Goal: Task Accomplishment & Management: Complete application form

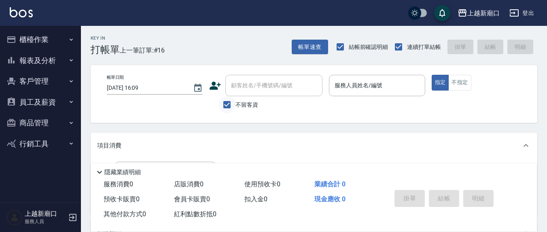
click at [224, 104] on input "不留客資" at bounding box center [227, 104] width 17 height 17
checkbox input "false"
click at [248, 92] on input "顧客姓名/手機號碼/編號" at bounding box center [268, 86] width 78 height 14
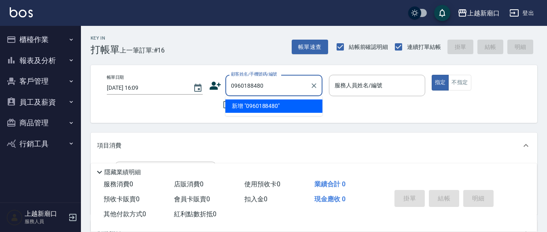
click at [243, 108] on li "新增 "0960188480"" at bounding box center [273, 106] width 97 height 13
type input "0960188480"
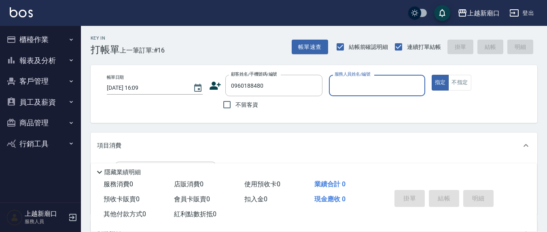
click at [217, 83] on icon at bounding box center [215, 86] width 12 height 12
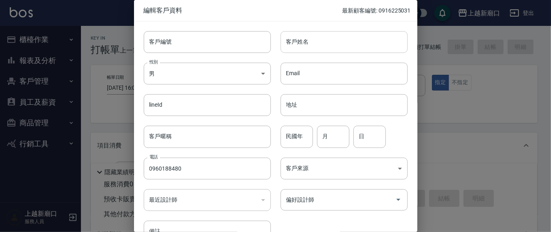
type input "0960188480"
click at [345, 31] on input "客戶姓名" at bounding box center [344, 42] width 127 height 22
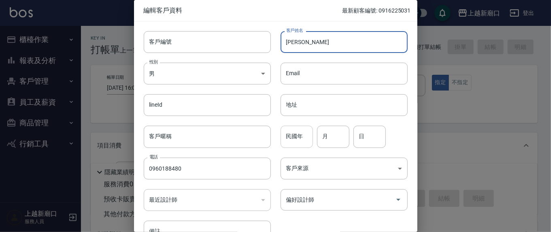
type input "[PERSON_NAME]"
click at [293, 138] on div "民國年 民國年" at bounding box center [297, 137] width 32 height 22
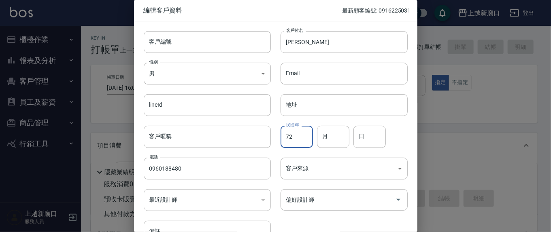
type input "72"
type input "3"
type input "6"
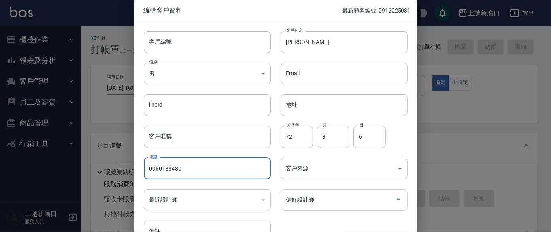
click at [305, 205] on input "偏好設計師" at bounding box center [338, 200] width 108 height 14
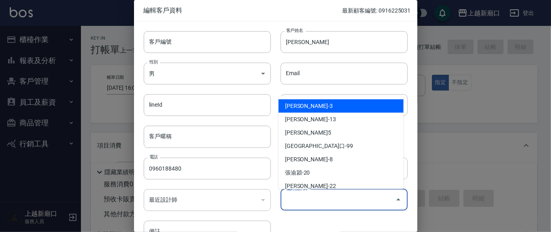
click at [300, 106] on li "[PERSON_NAME]-3" at bounding box center [341, 106] width 125 height 13
type input "[PERSON_NAME]"
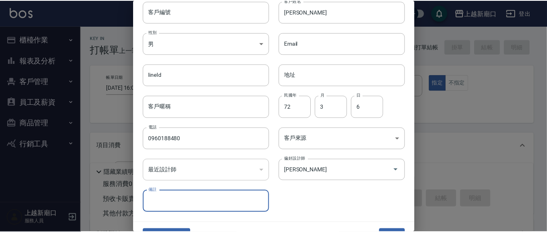
scroll to position [48, 0]
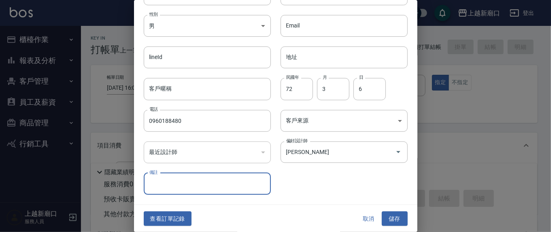
click at [395, 221] on button "儲存" at bounding box center [395, 219] width 26 height 15
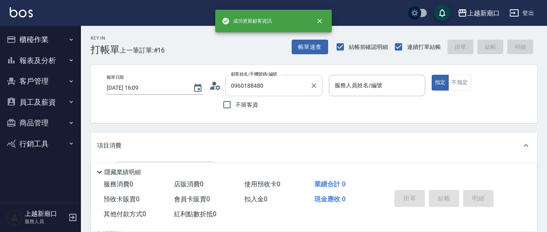
click at [280, 79] on input "0960188480" at bounding box center [268, 86] width 78 height 14
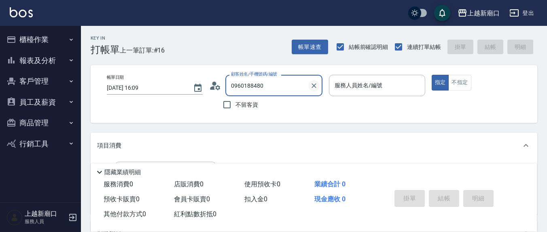
click at [319, 89] on div at bounding box center [313, 85] width 11 height 21
click at [313, 85] on icon "Clear" at bounding box center [314, 86] width 8 height 8
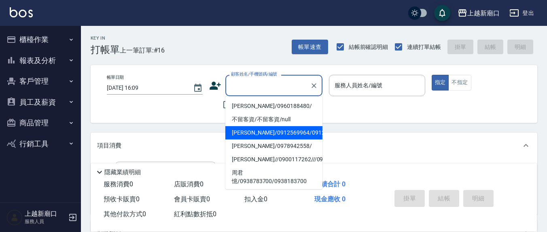
click at [286, 106] on li "[PERSON_NAME]/0960188480/" at bounding box center [273, 106] width 97 height 13
type input "[PERSON_NAME]/0960188480/"
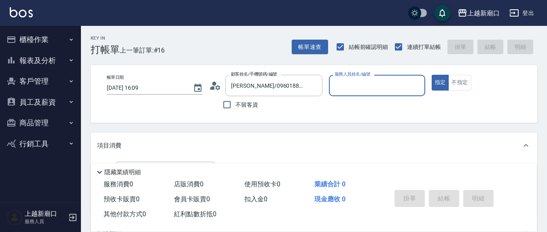
click at [365, 93] on div "服務人員姓名/編號" at bounding box center [377, 85] width 96 height 21
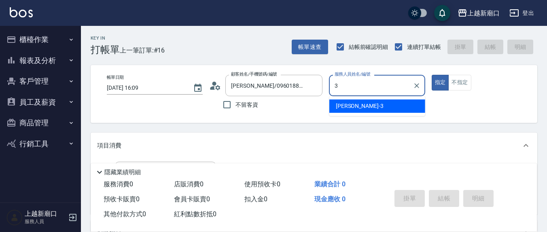
type input "[PERSON_NAME]-3"
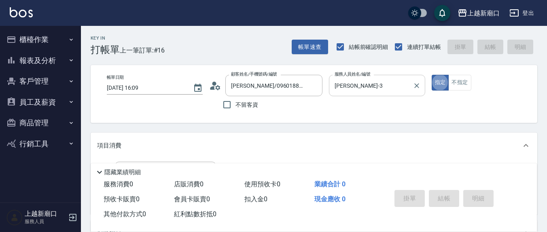
type button "true"
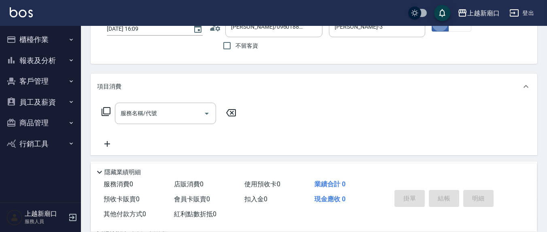
scroll to position [84, 0]
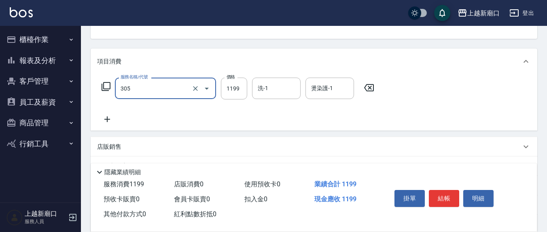
type input "燙髮(活動)(305)"
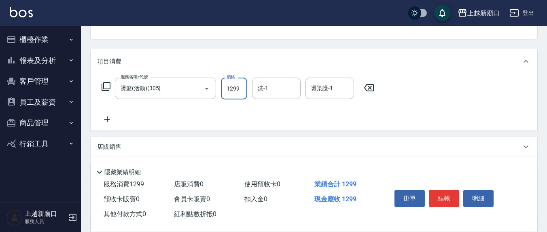
type input "1299"
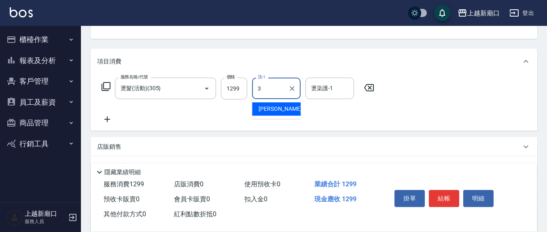
type input "[PERSON_NAME]-3"
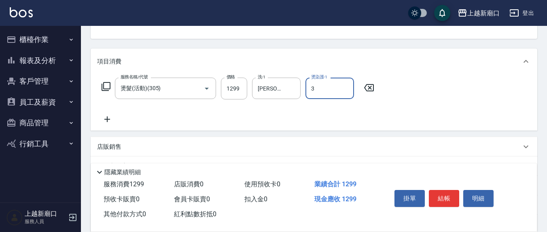
type input "[PERSON_NAME]-3"
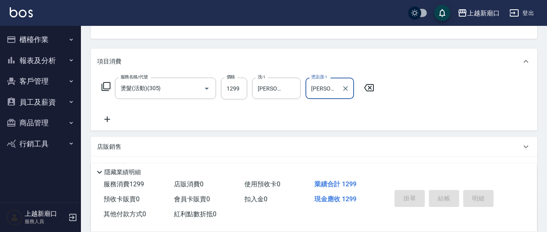
type input "[DATE] 18:19"
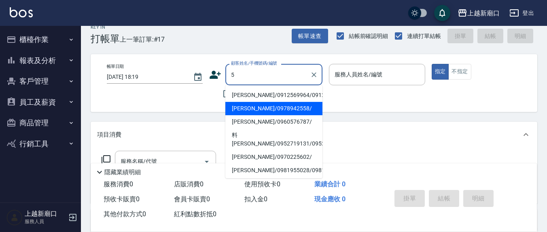
scroll to position [0, 0]
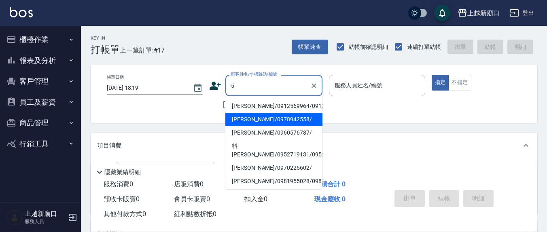
type input "5"
click at [340, 106] on div "帳單日期 [DATE] 18:19 顧客姓名/手機號碼/編號 顧客姓名/手機號碼/編號 不留客資 服務人員姓名/編號 服務人員姓名/編號 指定 不指定" at bounding box center [314, 94] width 428 height 38
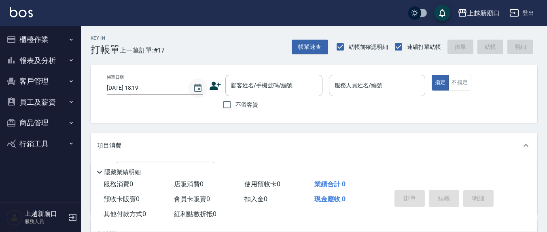
click at [200, 94] on button "Choose date, selected date is 2025-10-13" at bounding box center [197, 88] width 19 height 19
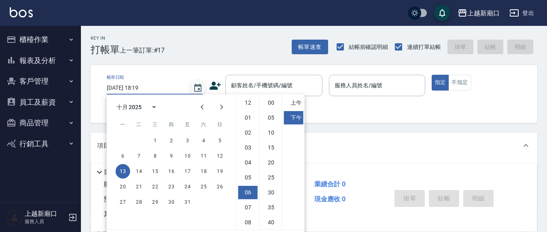
click at [234, 107] on div "十月 2025 一 二 三 四 五 六 日 1 2 3 4 5 6 7 8 9 10 11 12 13 14 15 16 17 18 19 20 21 22 …" at bounding box center [206, 162] width 198 height 135
drag, startPoint x: 365, startPoint y: 120, endPoint x: 281, endPoint y: 101, distance: 86.3
click at [365, 119] on div "Key In 打帳單 上一筆訂單:#17 帳單速查 結帳前確認明細 連續打單結帳 掛單 結帳 明細 帳單日期 [DATE] 18:19 顧客姓名/手機號碼/編…" at bounding box center [314, 210] width 466 height 369
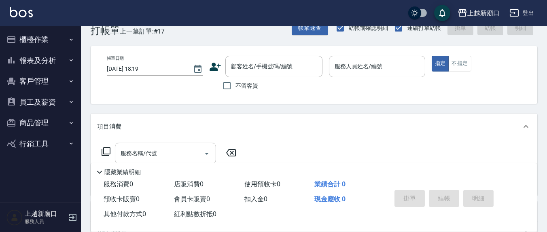
click at [238, 85] on span "不留客資" at bounding box center [247, 86] width 23 height 9
click at [236, 85] on input "不留客資" at bounding box center [227, 85] width 17 height 17
checkbox input "true"
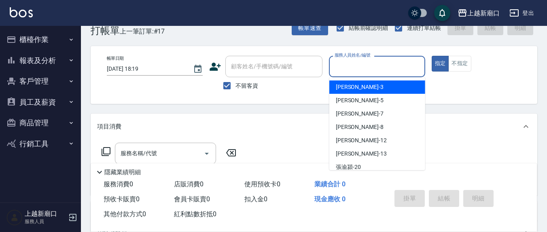
click at [375, 66] on input "服務人員姓名/編號" at bounding box center [377, 67] width 89 height 14
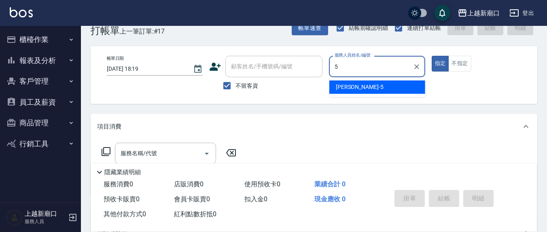
type input "[PERSON_NAME]5"
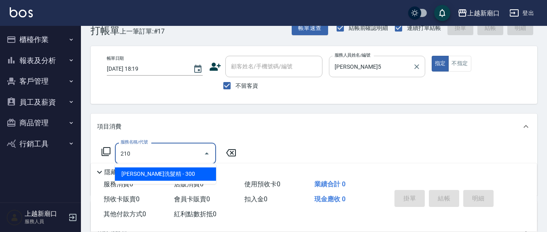
type input "[PERSON_NAME]洗髮精(210)"
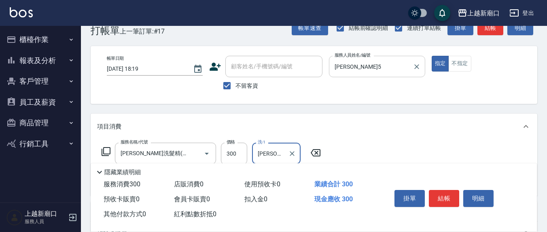
type input "[PERSON_NAME]-21"
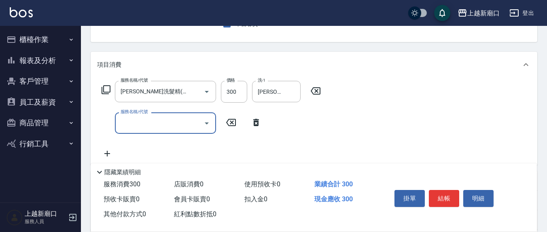
scroll to position [103, 0]
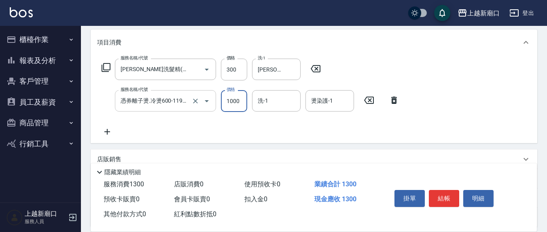
click at [168, 104] on input "憑券離子燙.冷燙600-1198(303)" at bounding box center [154, 101] width 71 height 14
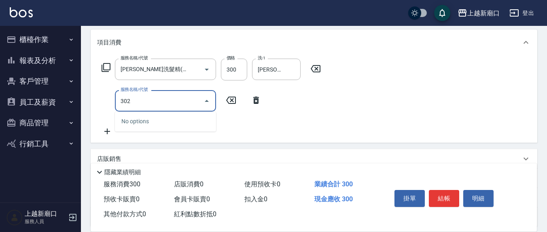
scroll to position [0, 0]
type input "補燙599以下(301)"
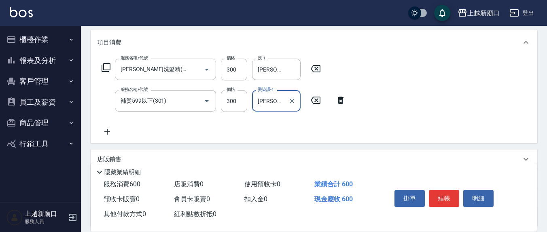
type input "[PERSON_NAME]-21"
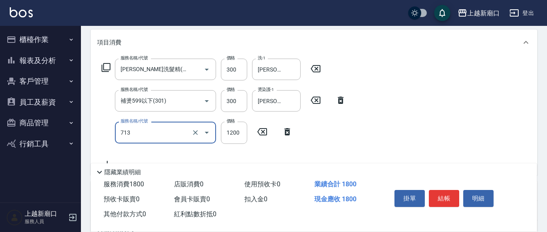
type input "水樣結構式1200(713)"
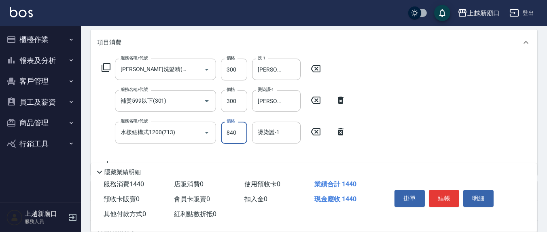
type input "840"
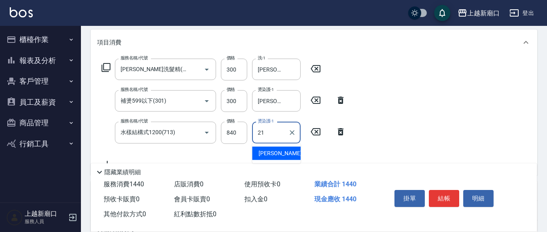
type input "[PERSON_NAME]-21"
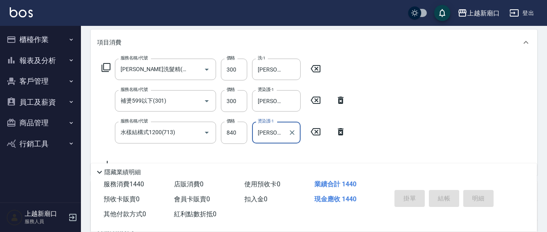
type input "[DATE] 18:20"
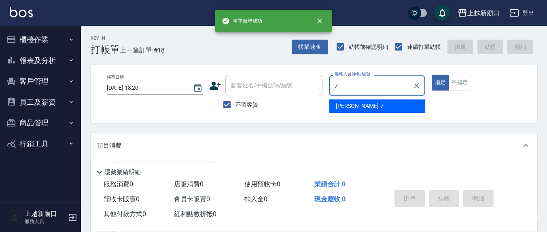
type input "[PERSON_NAME]7"
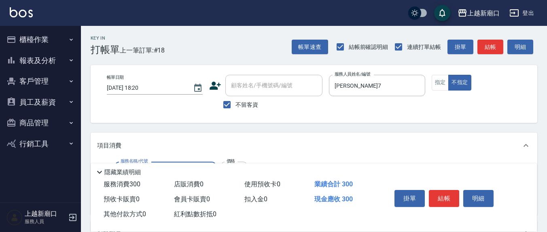
type input "[PERSON_NAME]洗髮精(210)"
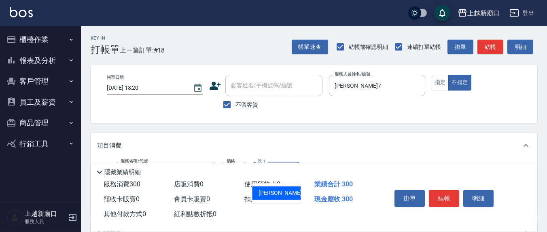
type input "[PERSON_NAME]7"
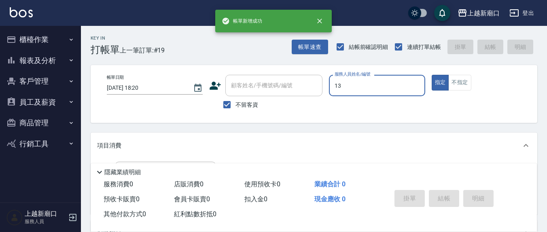
type input "[PERSON_NAME]-13"
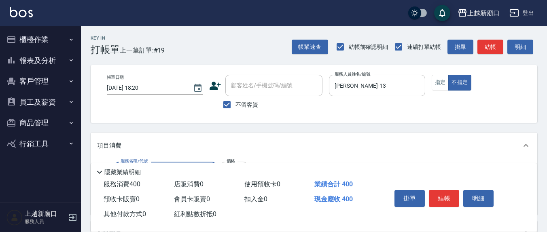
type input "剪髮(401)"
type input "200"
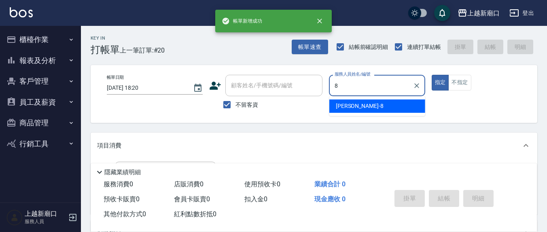
type input "[PERSON_NAME]-8"
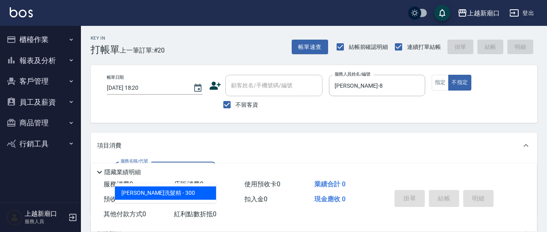
type input "[PERSON_NAME]洗髮精(210)"
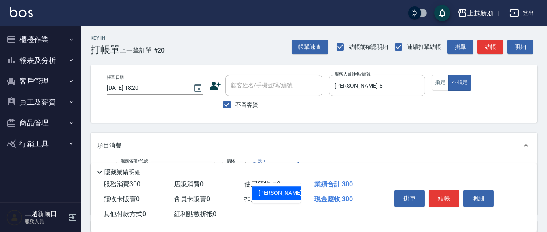
type input "[PERSON_NAME]-13"
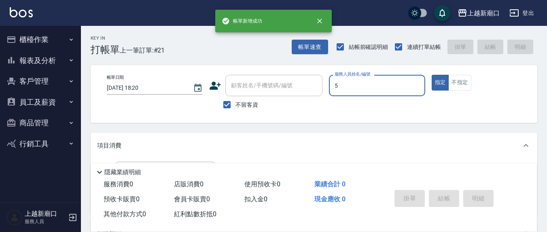
type input "[PERSON_NAME]5"
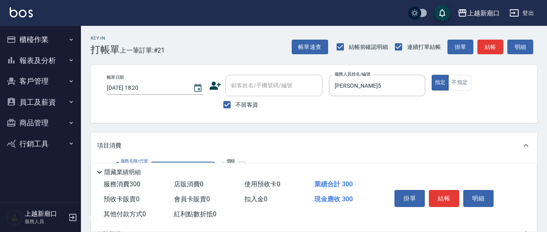
type input "[PERSON_NAME]洗髮精(210)"
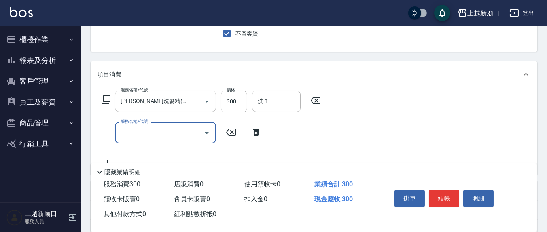
scroll to position [84, 0]
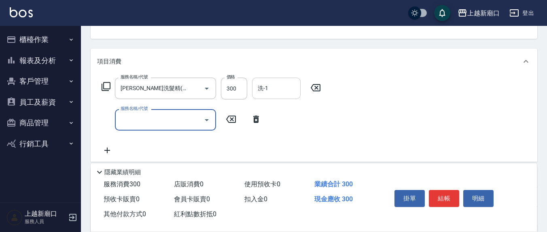
click at [267, 80] on div "洗-1" at bounding box center [276, 88] width 49 height 21
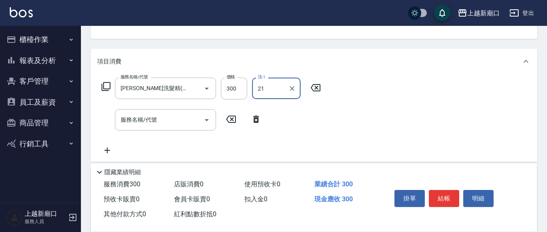
type input "[PERSON_NAME]-21"
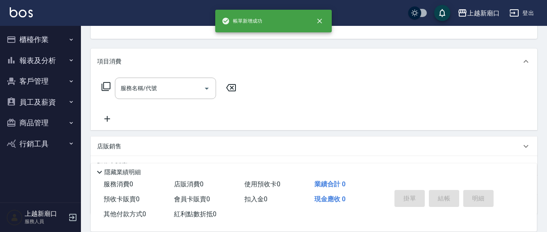
scroll to position [78, 0]
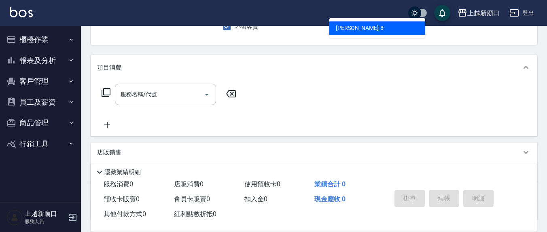
type input "[PERSON_NAME]-8"
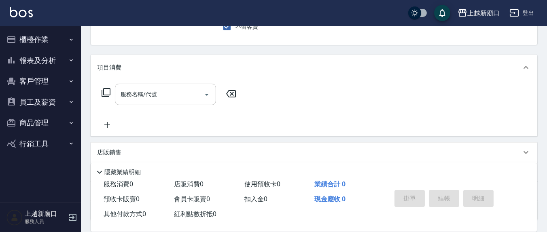
scroll to position [75, 0]
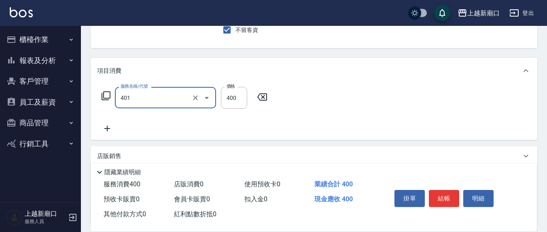
type input "剪髮(401)"
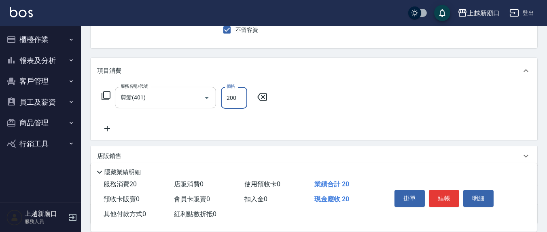
type input "200"
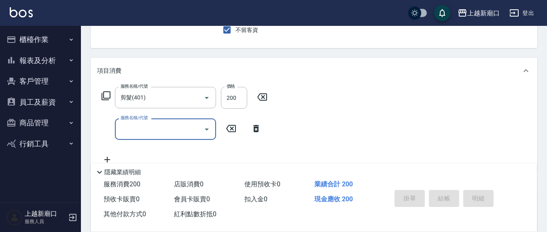
type input "[DATE] 18:21"
